Goal: Task Accomplishment & Management: Use online tool/utility

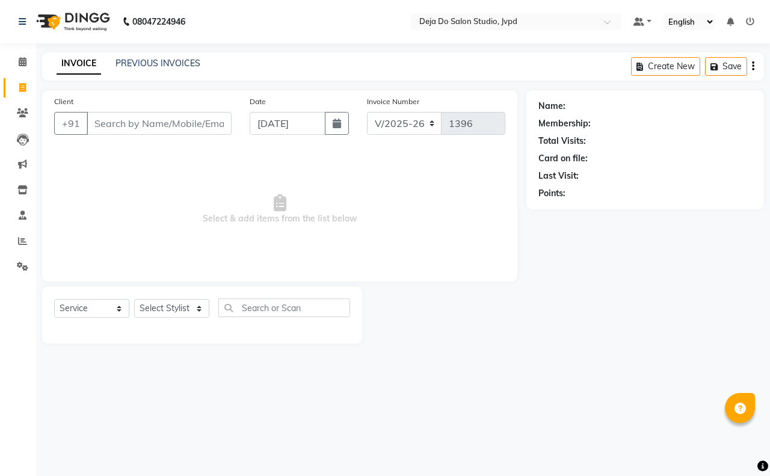
select select "7295"
select select "service"
click at [167, 126] on input "Client" at bounding box center [159, 123] width 145 height 23
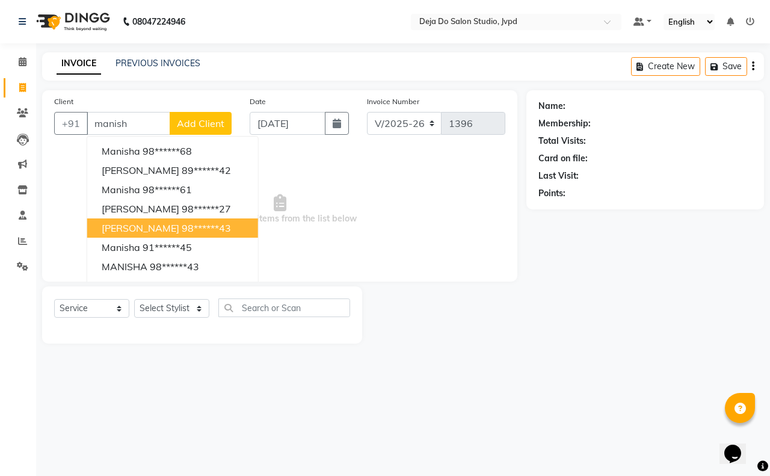
click at [194, 222] on ngb-highlight "98******43" at bounding box center [206, 228] width 49 height 12
type input "98******43"
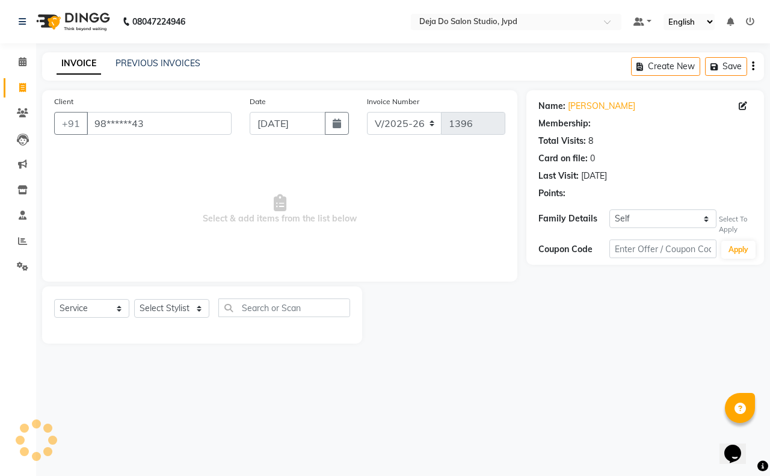
select select "1: Object"
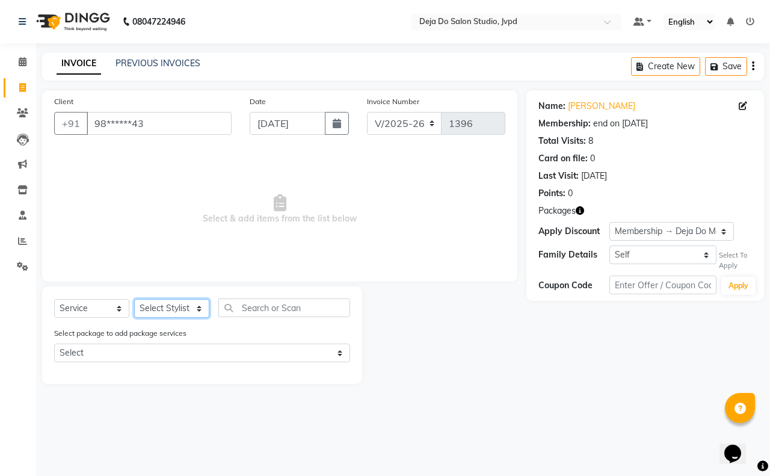
click at [194, 304] on select "Select Stylist Aditi Admin [PERSON_NAME] [PERSON_NAME] Danish Salamani [PERSON_…" at bounding box center [171, 308] width 75 height 19
select select "62501"
click at [134, 299] on select "Select Stylist Aditi Admin [PERSON_NAME] [PERSON_NAME] Danish Salamani [PERSON_…" at bounding box center [171, 308] width 75 height 19
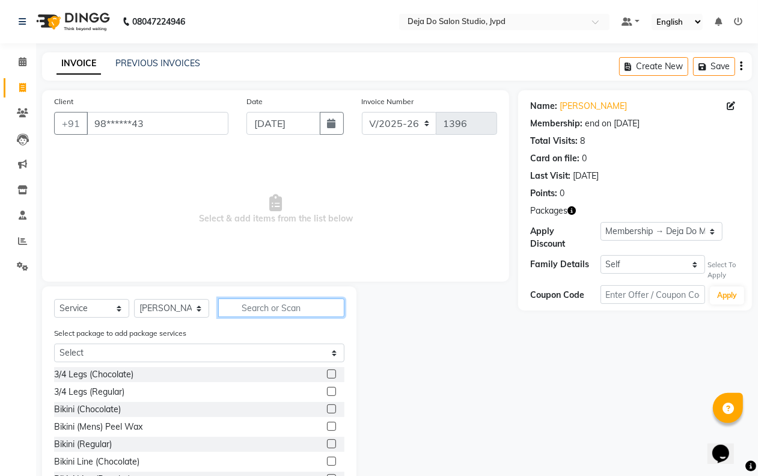
click at [247, 309] on input "text" at bounding box center [281, 307] width 126 height 19
type input "gel poli"
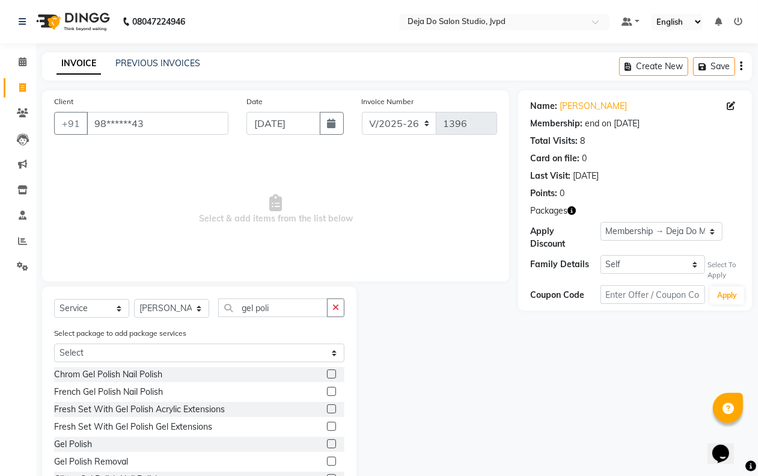
click at [327, 456] on label at bounding box center [331, 460] width 9 height 9
click at [327, 458] on input "checkbox" at bounding box center [331, 462] width 8 height 8
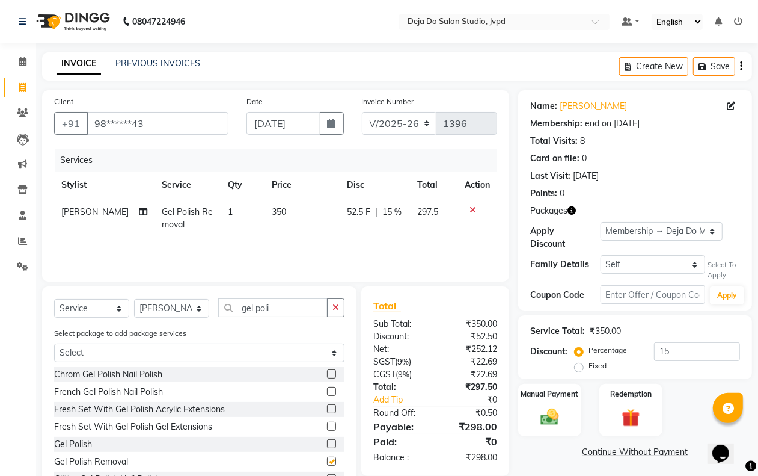
checkbox input "false"
click at [272, 212] on span "350" at bounding box center [279, 211] width 14 height 11
select select "62501"
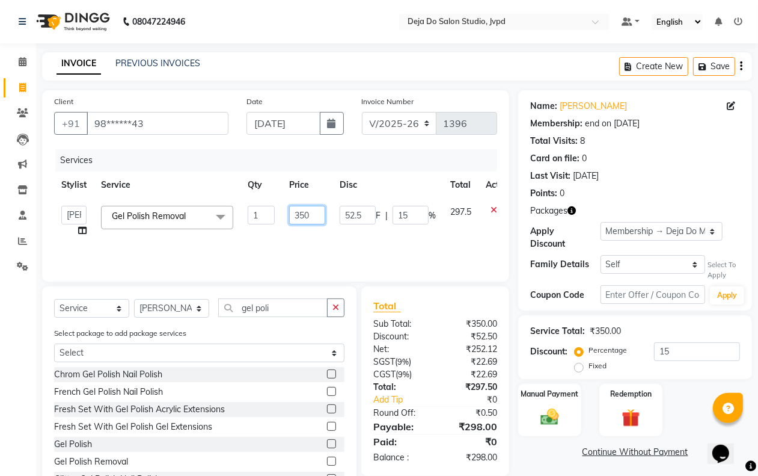
click at [297, 212] on input "350" at bounding box center [307, 215] width 36 height 19
click at [298, 212] on input "350" at bounding box center [307, 215] width 36 height 19
type input "250"
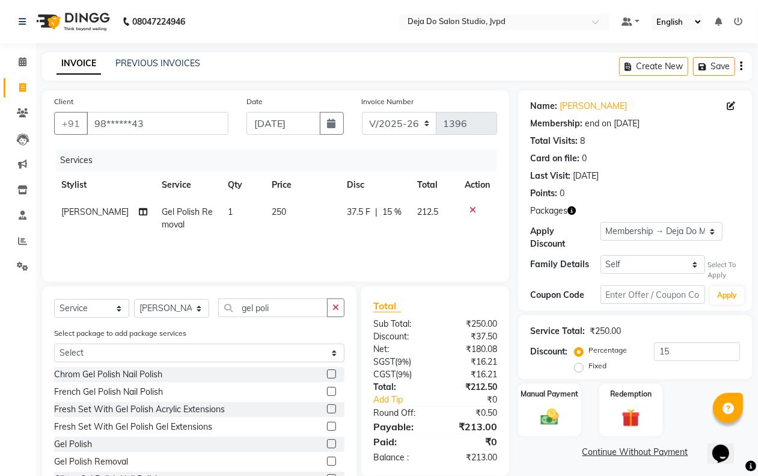
click at [323, 238] on td "250" at bounding box center [303, 218] width 76 height 40
select select "62501"
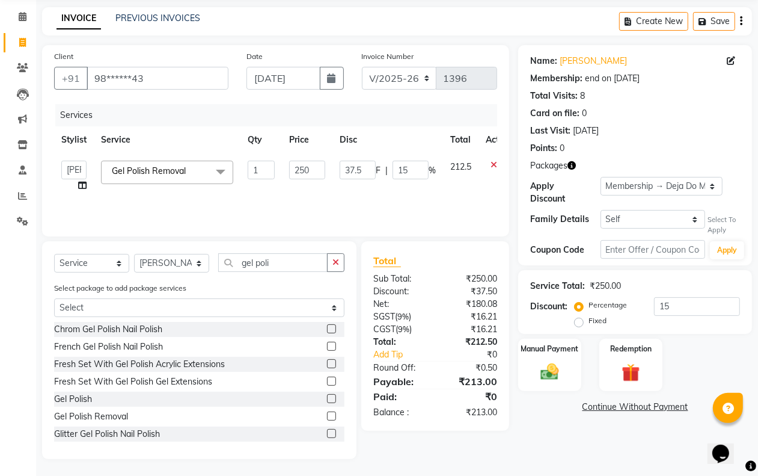
scroll to position [46, 0]
click at [693, 295] on div "Service Total: ₹250.00 Discount: Percentage Fixed 15" at bounding box center [635, 301] width 210 height 55
type input "1"
type input "2.5"
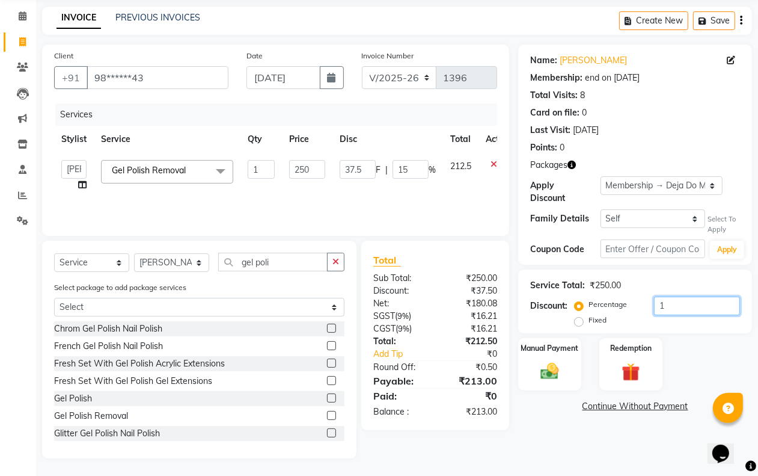
type input "1"
type input "0"
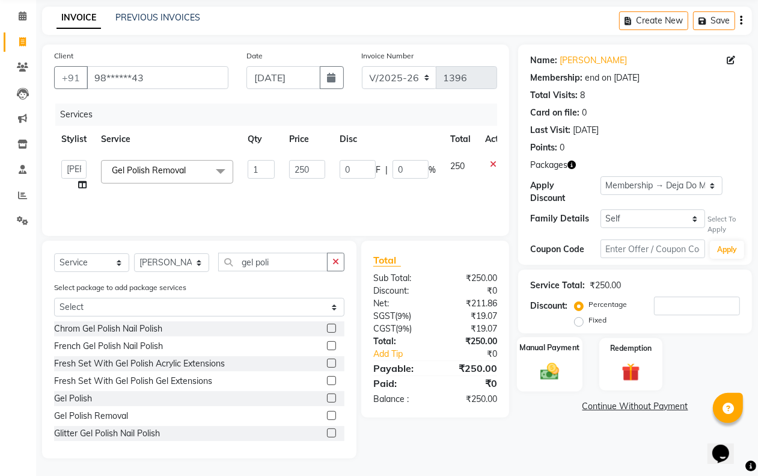
click at [550, 358] on div "Manual Payment" at bounding box center [550, 364] width 66 height 55
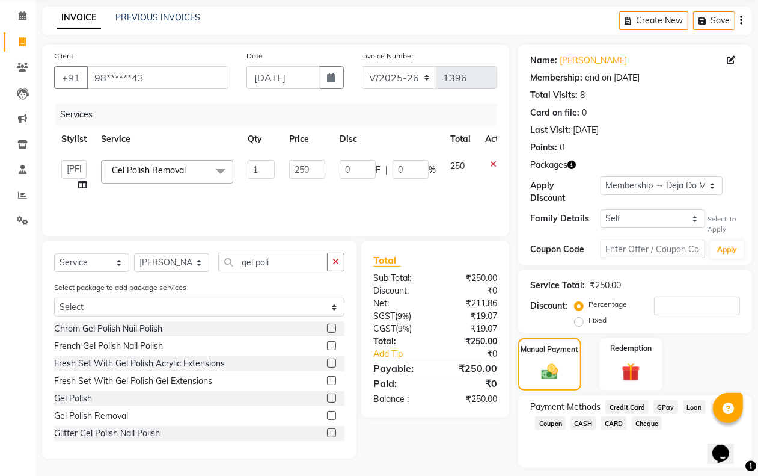
click at [663, 406] on span "GPay" at bounding box center [666, 407] width 25 height 14
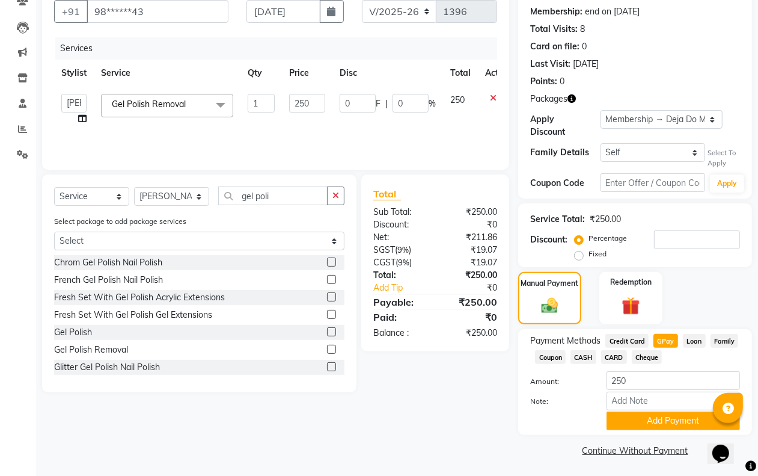
scroll to position [112, 0]
click at [654, 422] on button "Add Payment" at bounding box center [674, 420] width 134 height 19
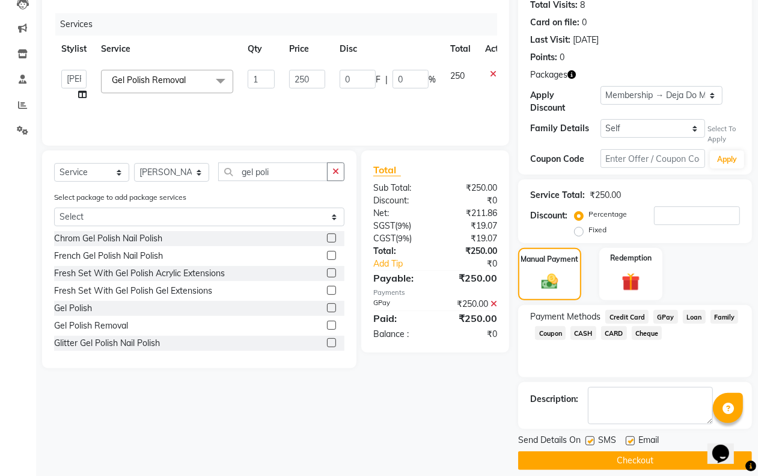
scroll to position [148, 0]
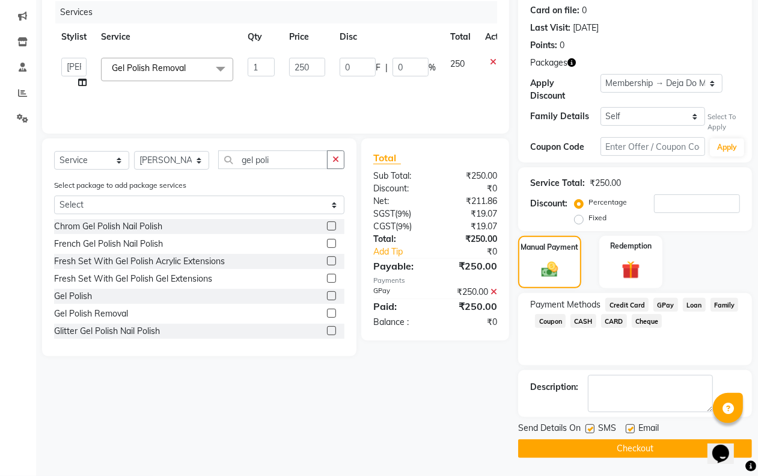
click at [642, 446] on button "Checkout" at bounding box center [635, 448] width 234 height 19
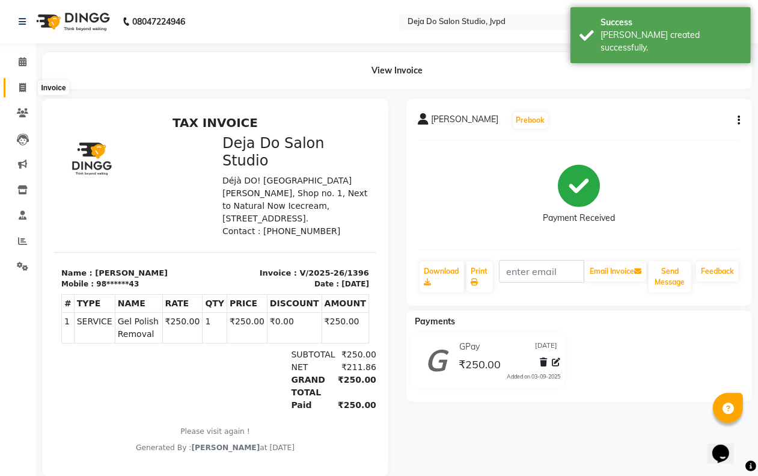
click at [31, 81] on span at bounding box center [22, 88] width 21 height 14
select select "service"
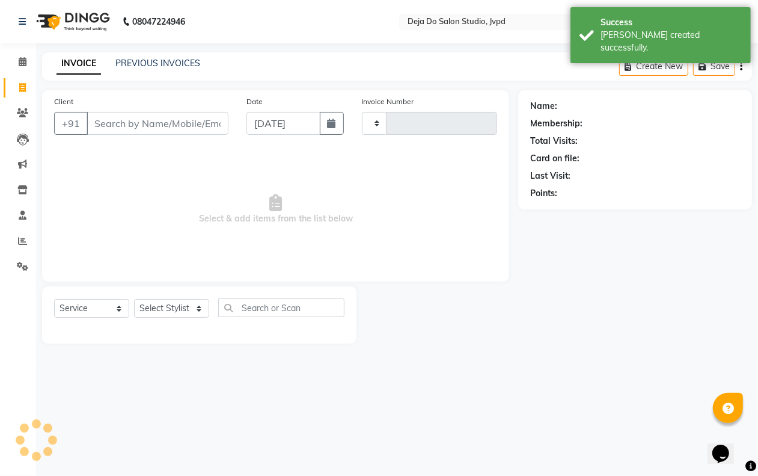
type input "1397"
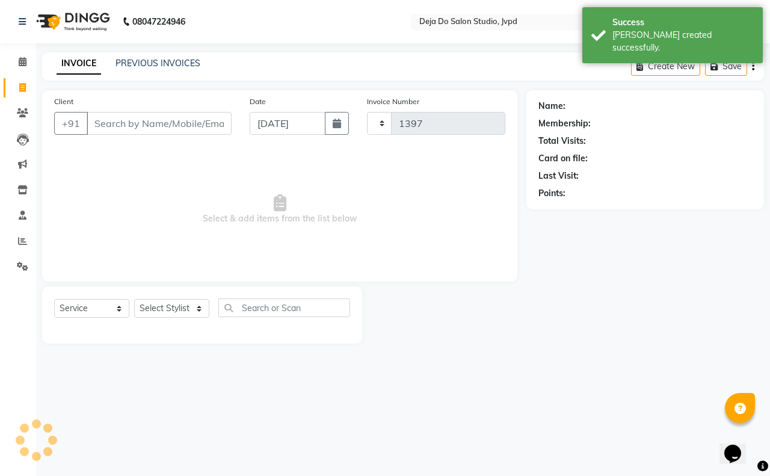
select select "7295"
